Goal: Find specific page/section: Find specific page/section

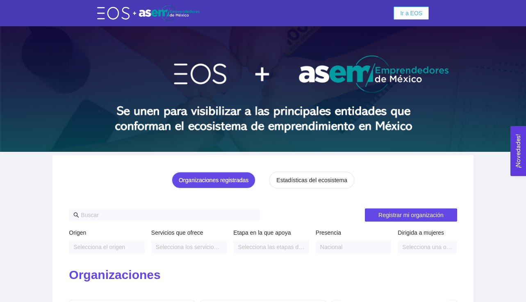
click at [414, 16] on span "Ir a EOS" at bounding box center [411, 13] width 22 height 9
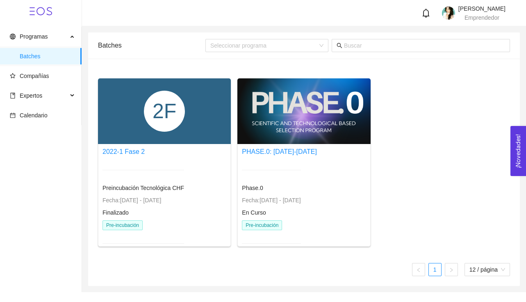
click at [197, 124] on div "2F" at bounding box center [164, 111] width 133 height 66
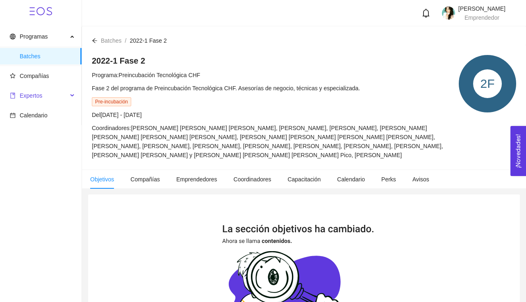
click at [34, 96] on span "Expertos" at bounding box center [31, 95] width 23 height 7
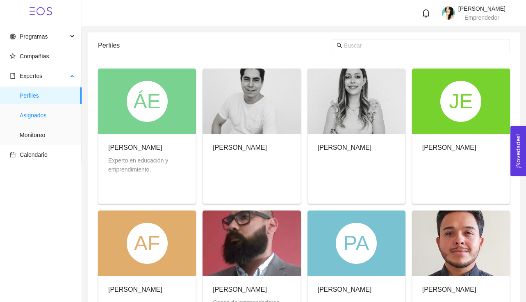
click at [34, 116] on span "Asignados" at bounding box center [47, 115] width 55 height 16
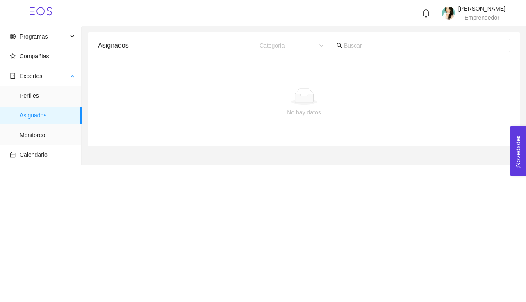
click at [41, 116] on span "Asignados" at bounding box center [47, 115] width 55 height 16
